Goal: Transaction & Acquisition: Purchase product/service

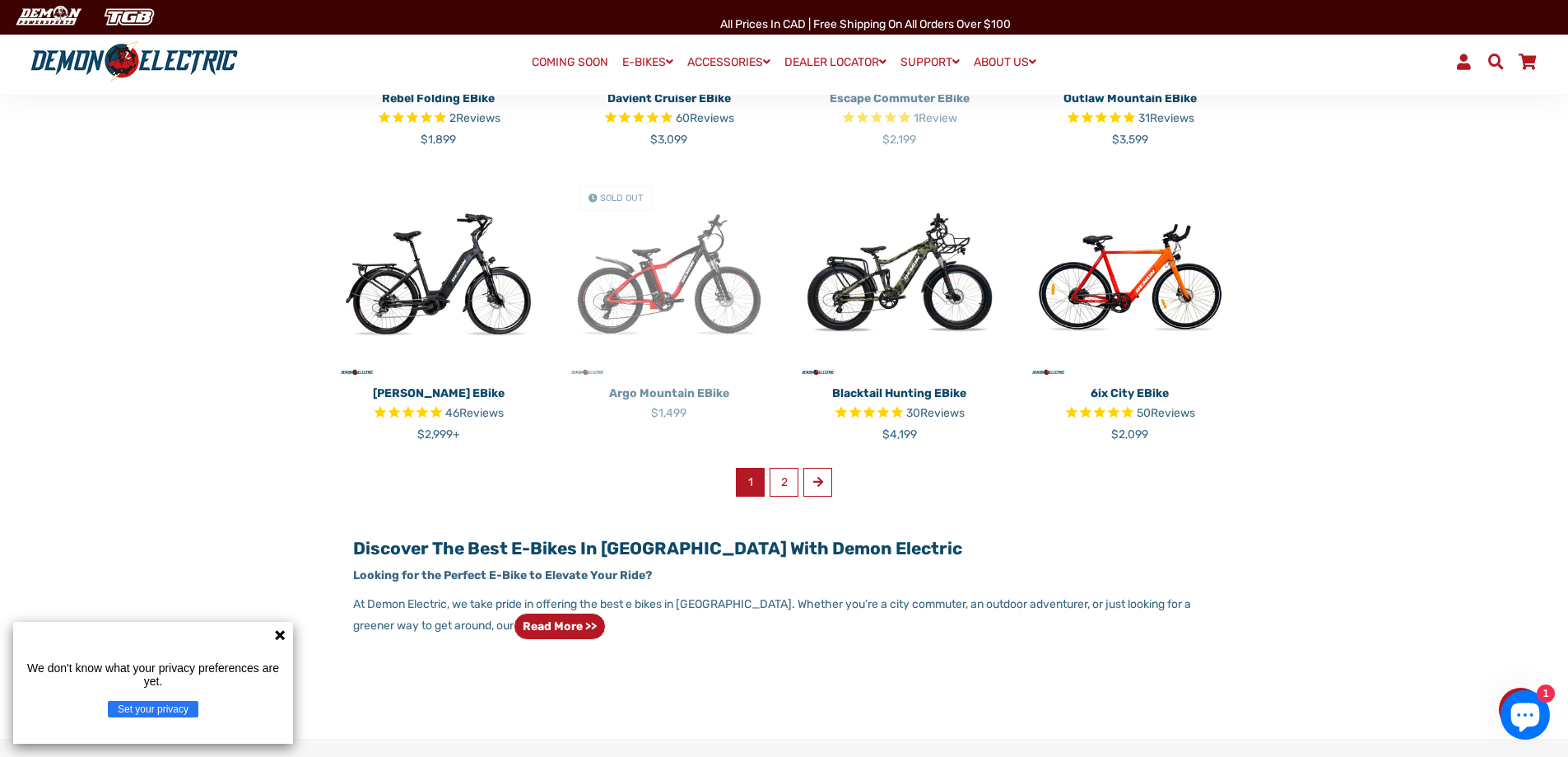
scroll to position [988, 0]
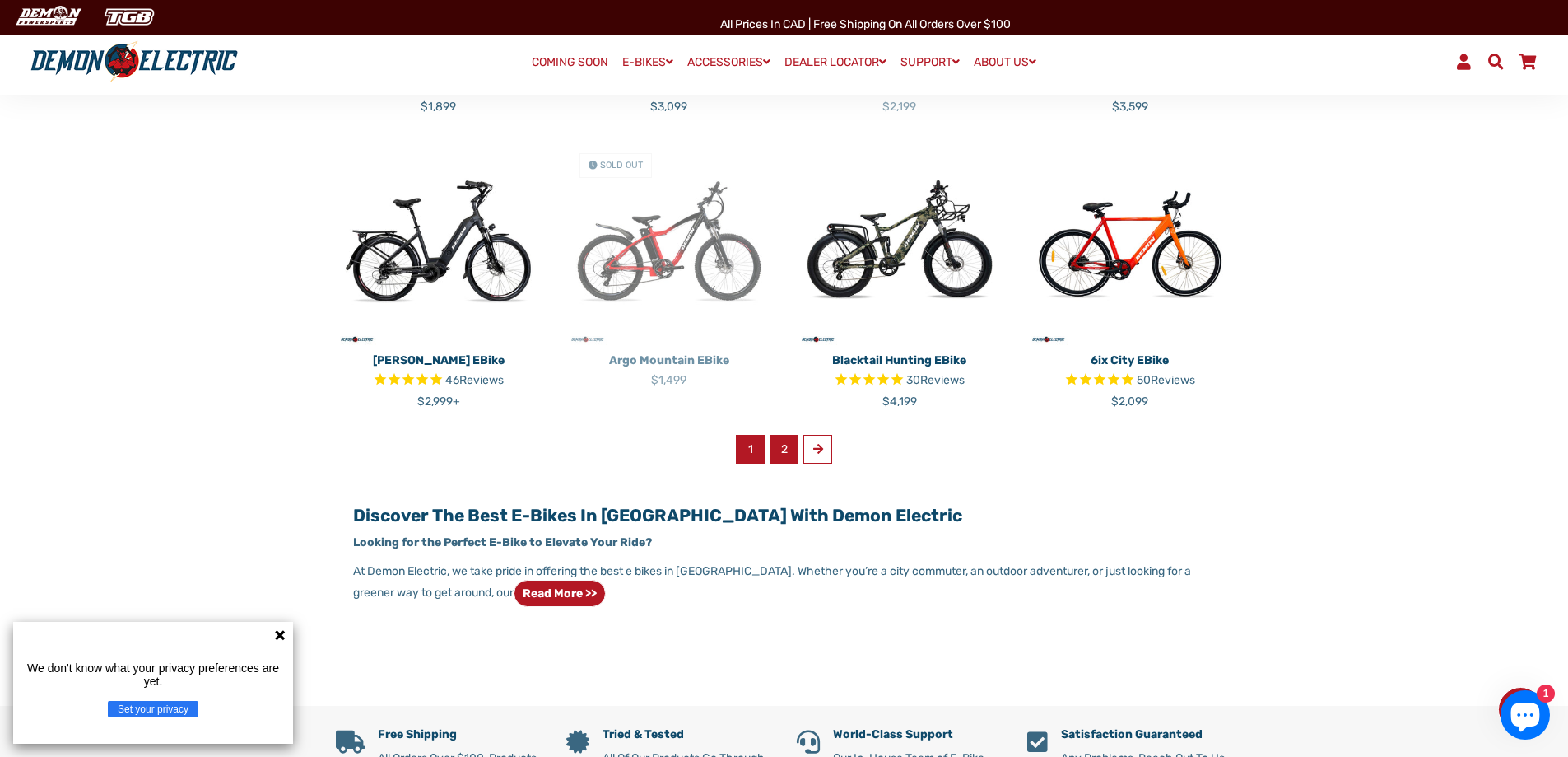
click at [777, 453] on link "2" at bounding box center [784, 448] width 29 height 29
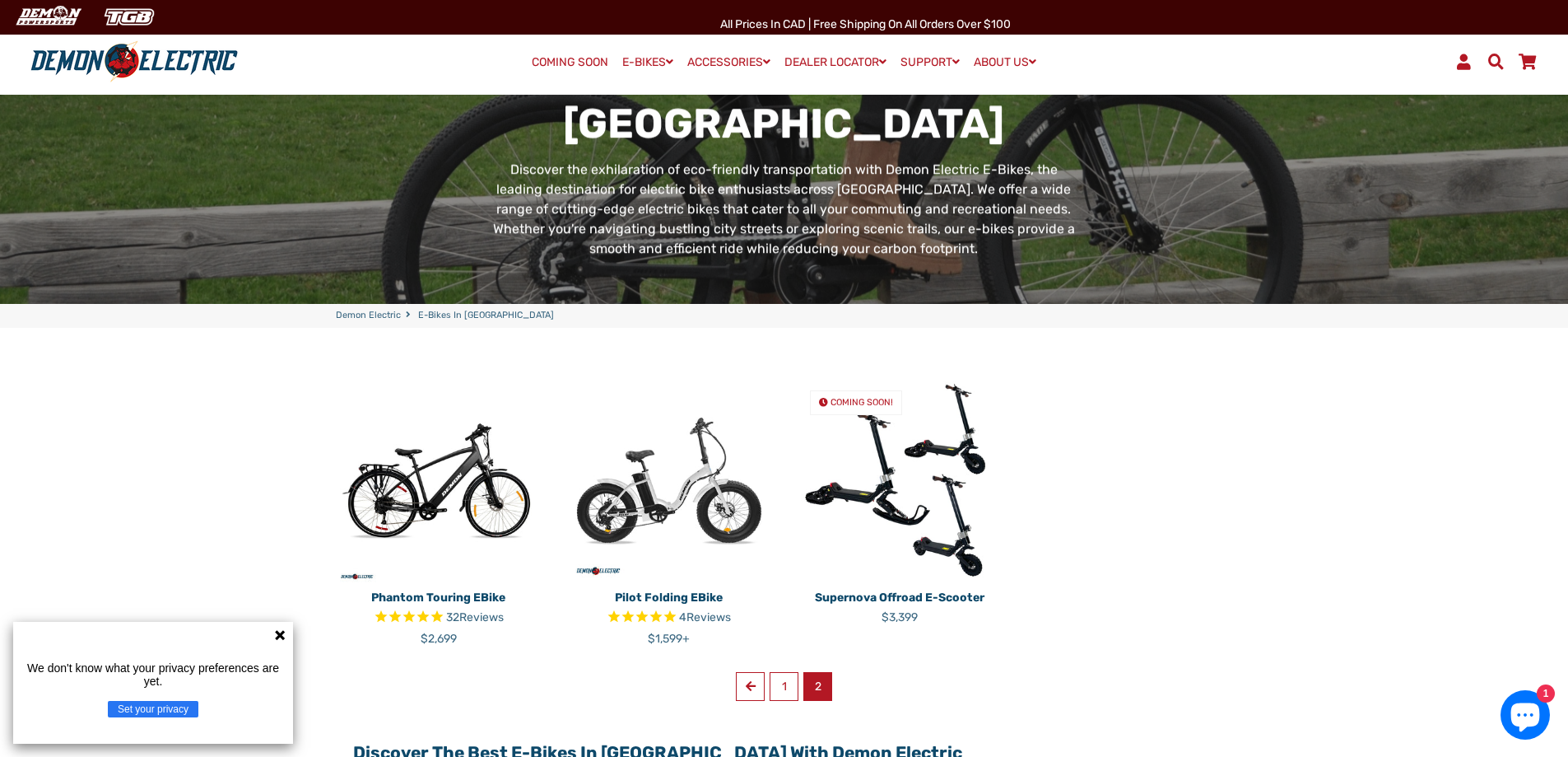
scroll to position [329, 0]
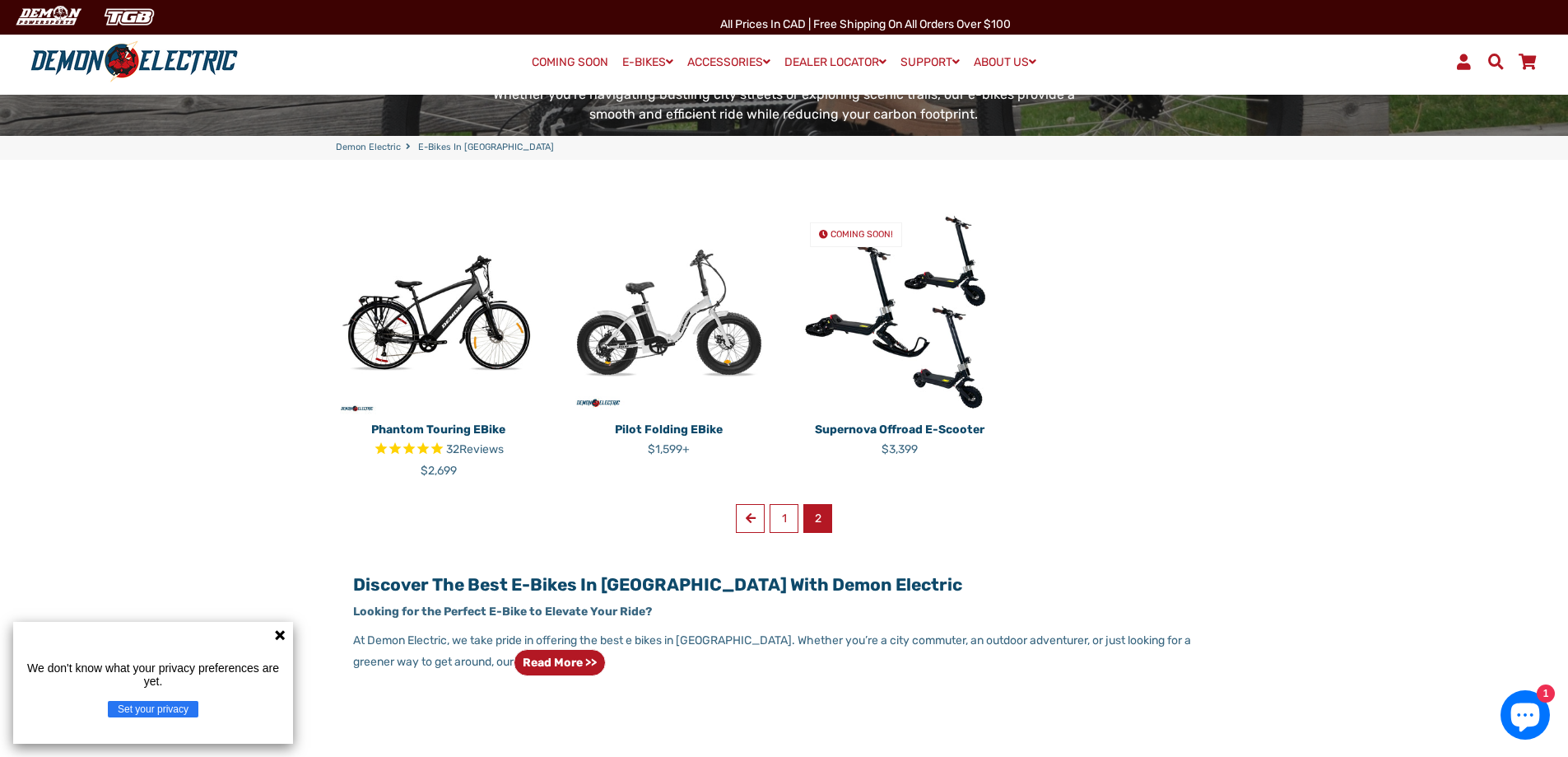
click at [750, 335] on img at bounding box center [669, 312] width 206 height 206
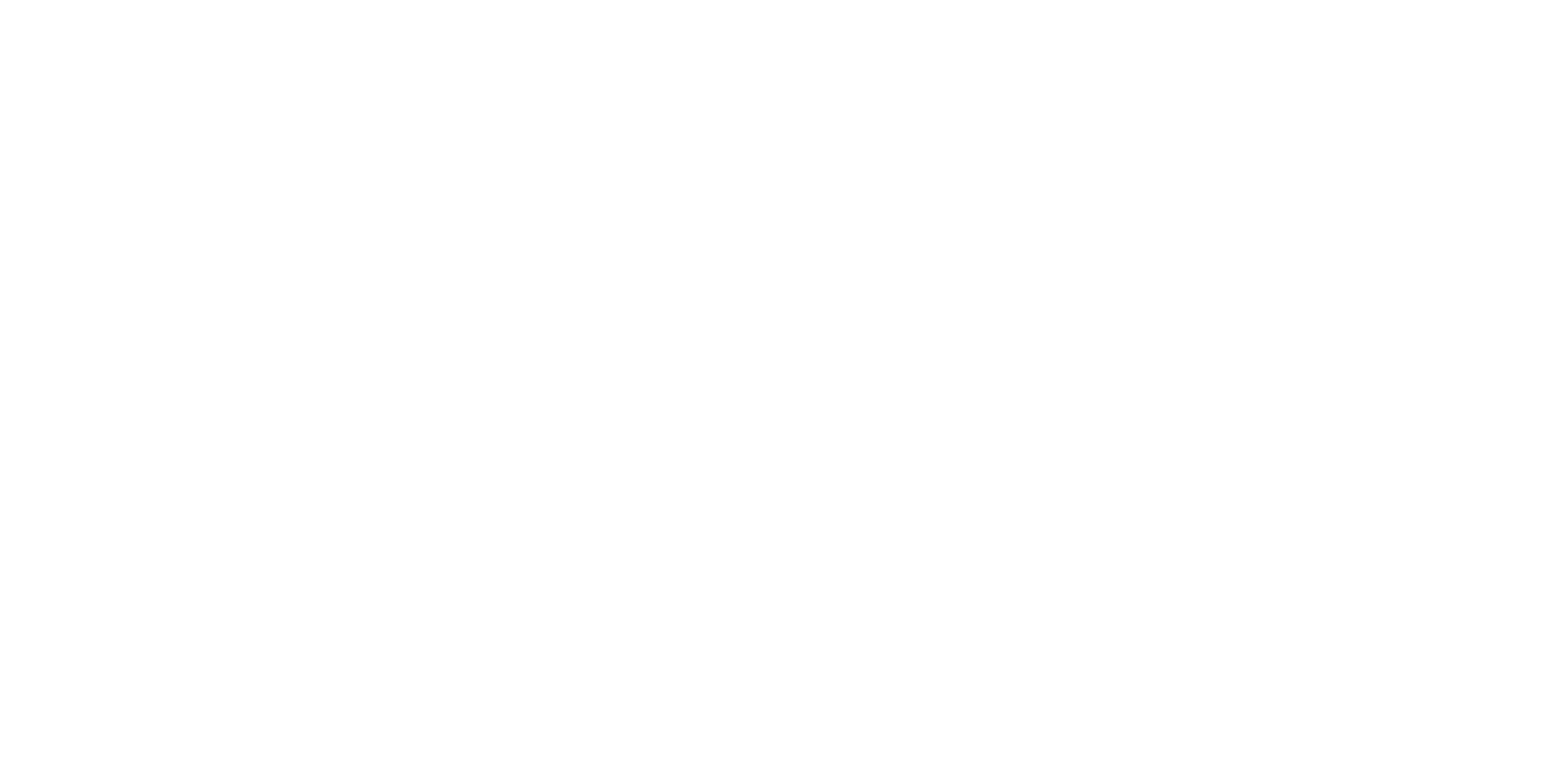
select select "******"
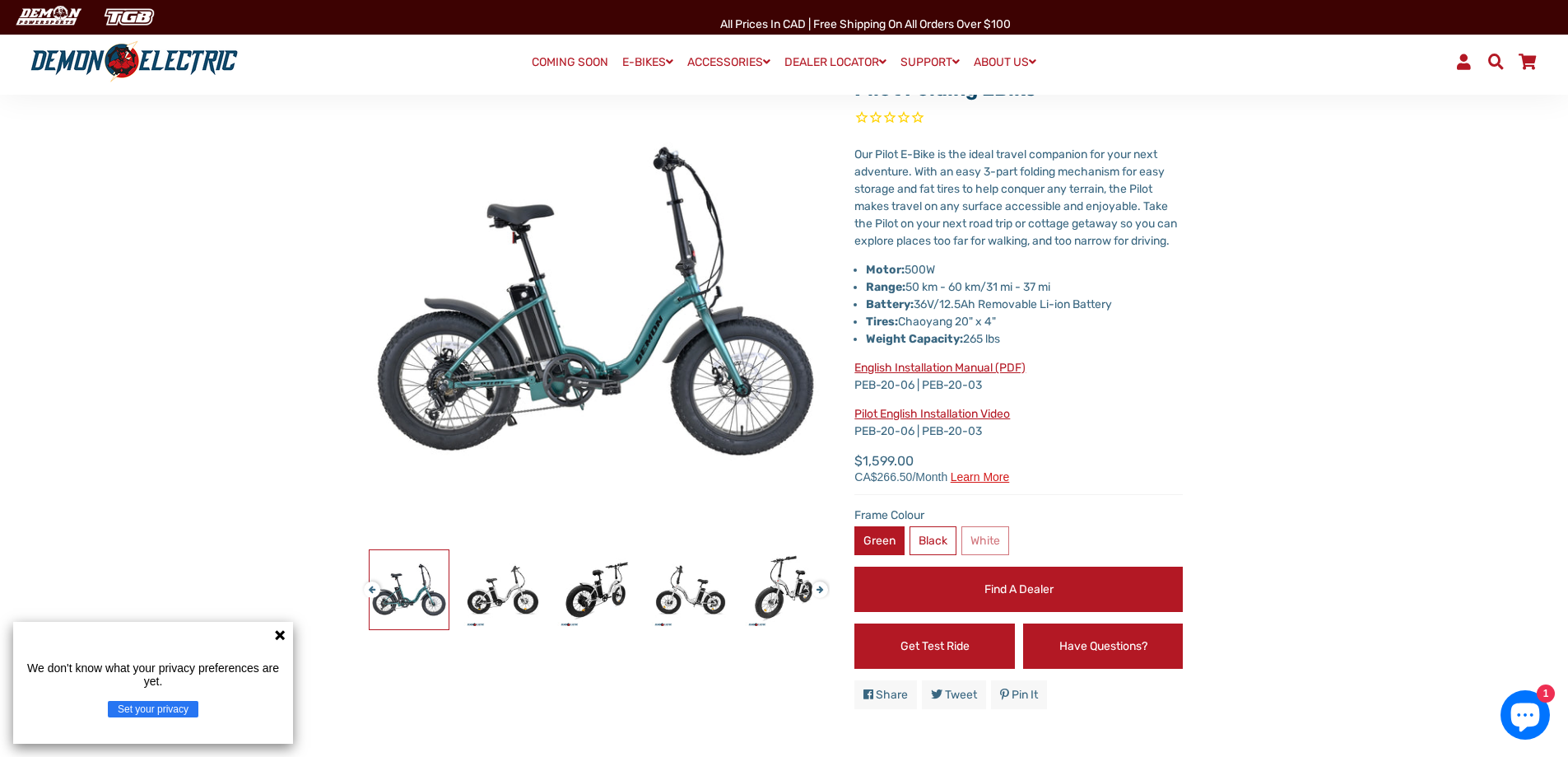
click at [896, 555] on label "Green" at bounding box center [880, 541] width 50 height 29
